Goal: Check status: Check status

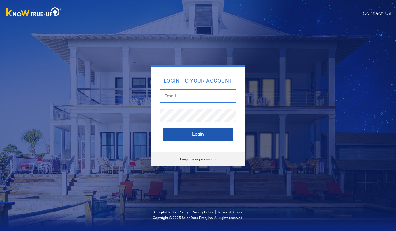
type input "durangarc@hotmail.com"
click at [200, 133] on button "Login" at bounding box center [198, 134] width 70 height 13
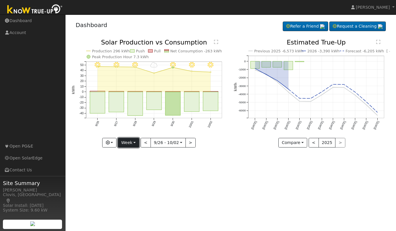
click at [133, 145] on button "Week" at bounding box center [128, 143] width 21 height 10
click at [132, 154] on link "Day" at bounding box center [138, 155] width 41 height 8
type input "[DATE]"
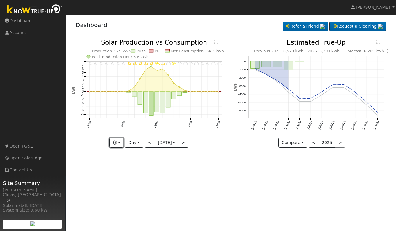
click at [115, 144] on icon "button" at bounding box center [115, 143] width 4 height 4
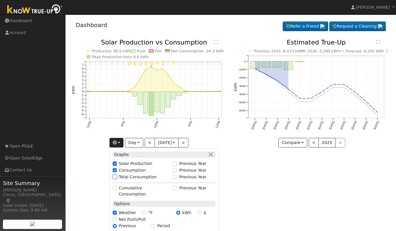
click at [113, 178] on input "Total Consumption" at bounding box center [115, 177] width 4 height 4
checkbox input "true"
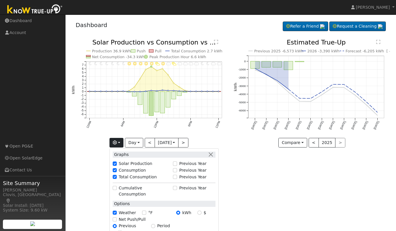
click at [258, 203] on div "User Profile First name Last name Email Email Notifications No Emails No Emails…" at bounding box center [231, 123] width 331 height 217
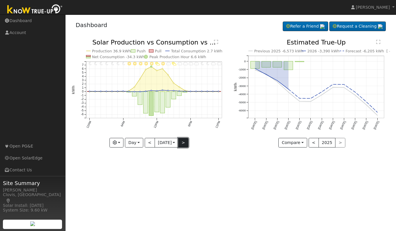
click at [186, 143] on button ">" at bounding box center [183, 143] width 10 height 10
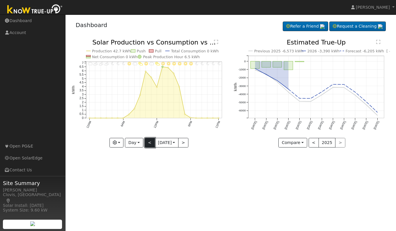
click at [149, 143] on button "<" at bounding box center [150, 143] width 10 height 10
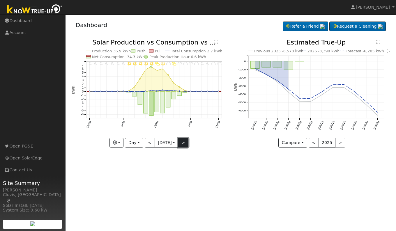
click at [184, 142] on button ">" at bounding box center [183, 143] width 10 height 10
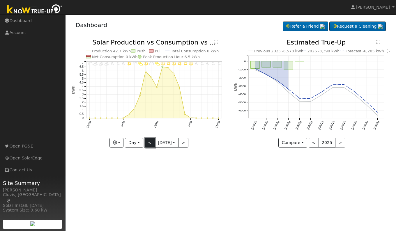
click at [149, 142] on button "<" at bounding box center [150, 143] width 10 height 10
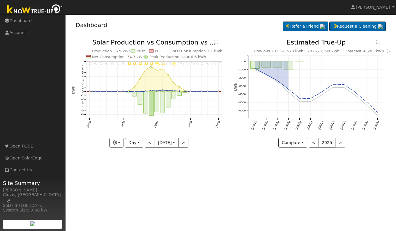
click at [216, 42] on text "" at bounding box center [216, 42] width 4 height 5
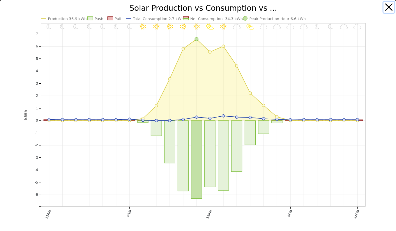
click at [384, 7] on button "button" at bounding box center [389, 7] width 11 height 11
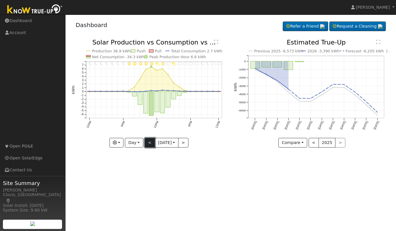
click at [145, 142] on button "<" at bounding box center [150, 143] width 10 height 10
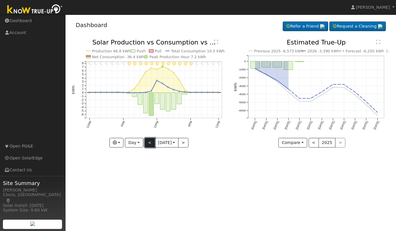
click at [150, 143] on button "<" at bounding box center [150, 143] width 10 height 10
click at [185, 144] on button ">" at bounding box center [183, 143] width 10 height 10
click at [148, 142] on button "<" at bounding box center [150, 143] width 10 height 10
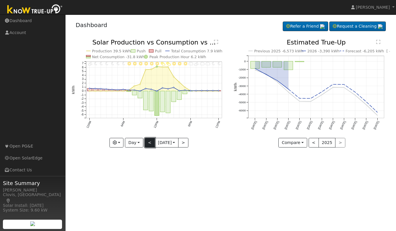
click at [148, 142] on button "<" at bounding box center [150, 143] width 10 height 10
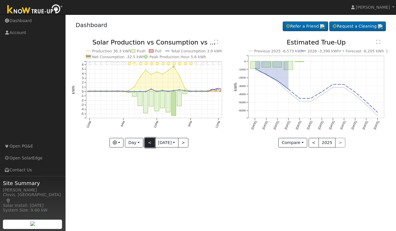
click at [148, 142] on button "<" at bounding box center [150, 143] width 10 height 10
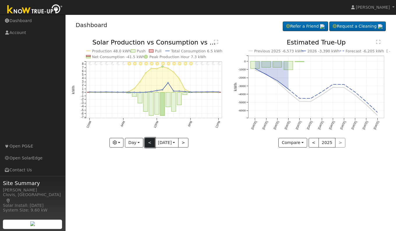
click at [148, 142] on button "<" at bounding box center [150, 143] width 10 height 10
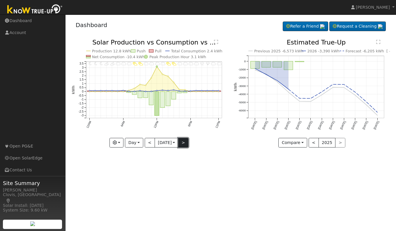
click at [182, 139] on button ">" at bounding box center [183, 143] width 10 height 10
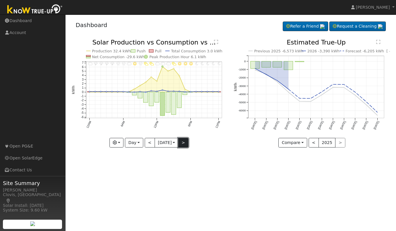
click at [182, 139] on button ">" at bounding box center [183, 143] width 10 height 10
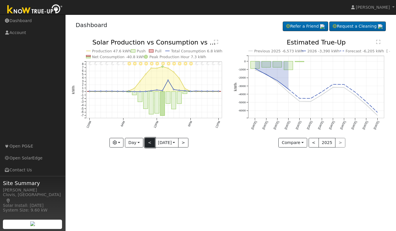
click at [149, 141] on button "<" at bounding box center [150, 143] width 10 height 10
click at [149, 142] on button "<" at bounding box center [150, 143] width 10 height 10
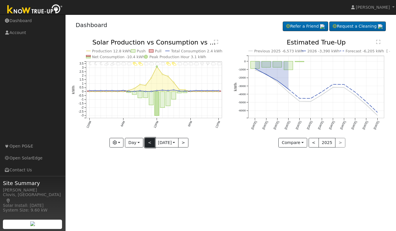
click at [149, 142] on button "<" at bounding box center [150, 143] width 10 height 10
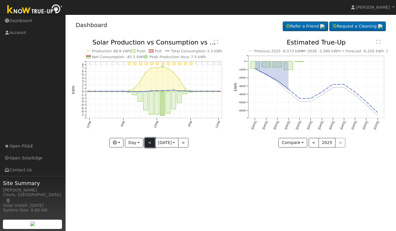
click at [148, 144] on button "<" at bounding box center [150, 143] width 10 height 10
click at [148, 143] on button "<" at bounding box center [150, 143] width 10 height 10
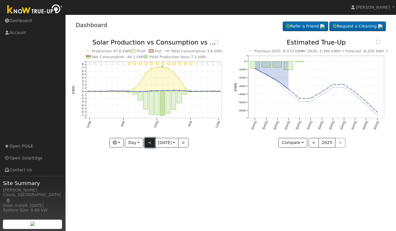
click at [148, 143] on button "<" at bounding box center [150, 143] width 10 height 10
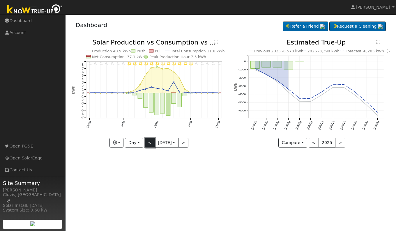
click at [148, 143] on button "<" at bounding box center [150, 143] width 10 height 10
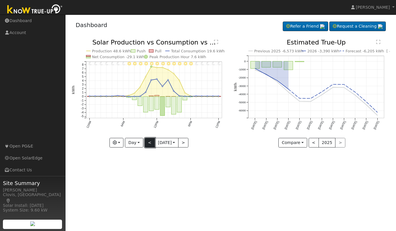
click at [148, 143] on button "<" at bounding box center [150, 143] width 10 height 10
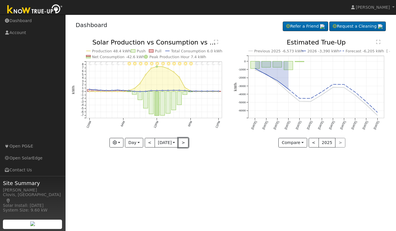
click at [185, 143] on button ">" at bounding box center [183, 143] width 10 height 10
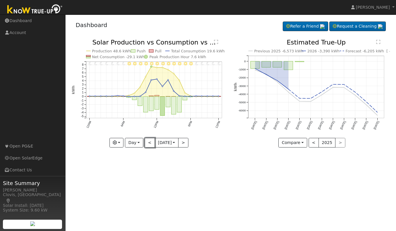
click at [149, 144] on button "<" at bounding box center [150, 143] width 10 height 10
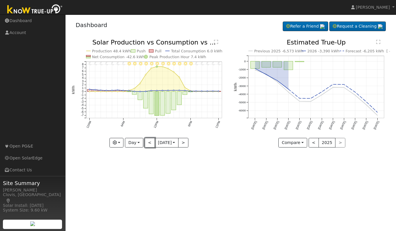
click at [149, 144] on button "<" at bounding box center [150, 143] width 10 height 10
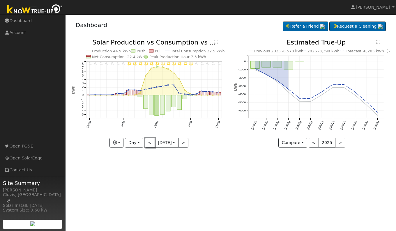
click at [149, 144] on button "<" at bounding box center [150, 143] width 10 height 10
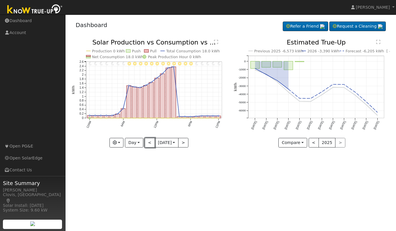
click at [149, 144] on button "<" at bounding box center [150, 143] width 10 height 10
type input "[DATE]"
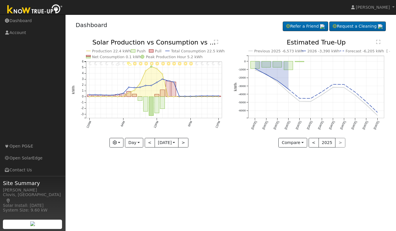
click at [215, 169] on div "User Profile First name Last name Email Email Notifications No Emails No Emails…" at bounding box center [231, 123] width 331 height 217
